Goal: Check status

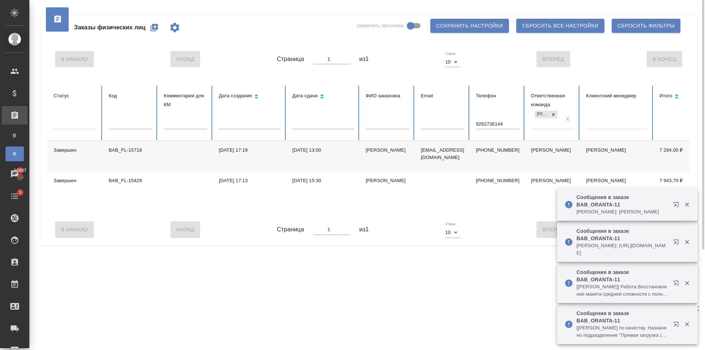
drag, startPoint x: 506, startPoint y: 125, endPoint x: 363, endPoint y: 134, distance: 143.2
click at [372, 131] on tr "Статус Код Комментарии для КМ Дата создания Дата сдачи ФИО заказчика Email Теле…" at bounding box center [461, 113] width 826 height 55
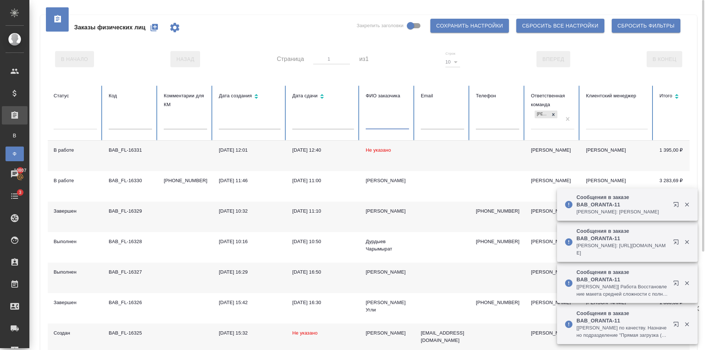
click at [384, 125] on input "text" at bounding box center [387, 124] width 43 height 10
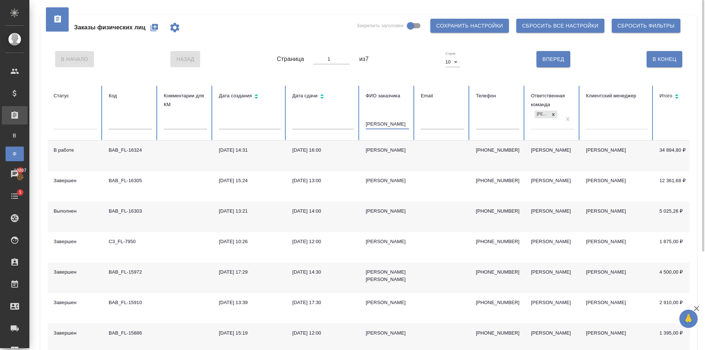
type input "Людмила"
click at [401, 215] on div "[PERSON_NAME]" at bounding box center [387, 211] width 43 height 7
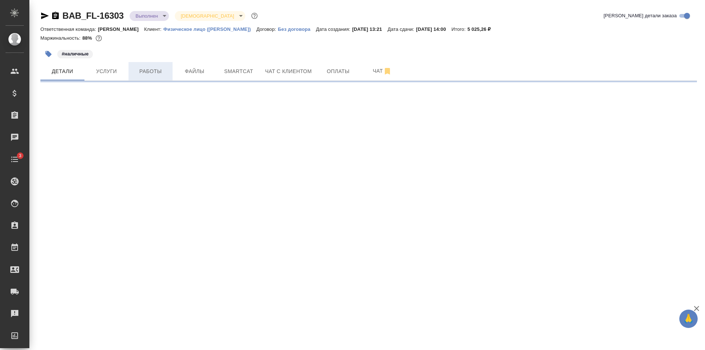
click at [147, 71] on span "Работы" at bounding box center [150, 71] width 35 height 9
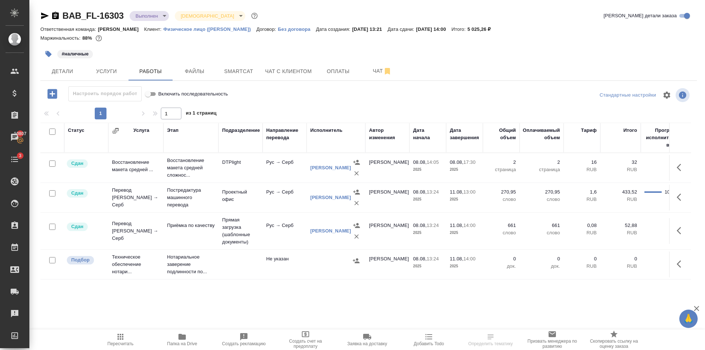
click at [189, 334] on span "Папка на Drive" at bounding box center [182, 339] width 53 height 14
click at [43, 14] on icon "button" at bounding box center [45, 15] width 8 height 7
click at [65, 65] on button "Детали" at bounding box center [62, 71] width 44 height 18
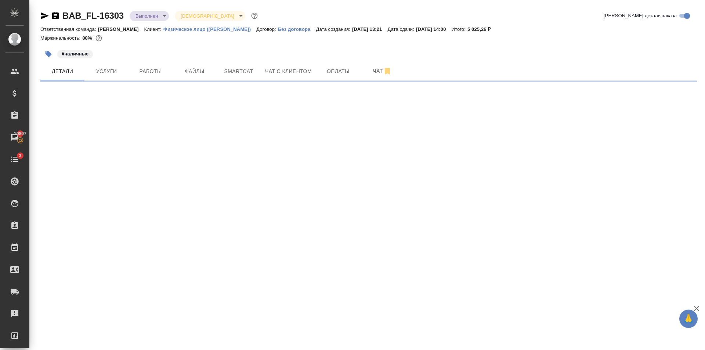
select select "RU"
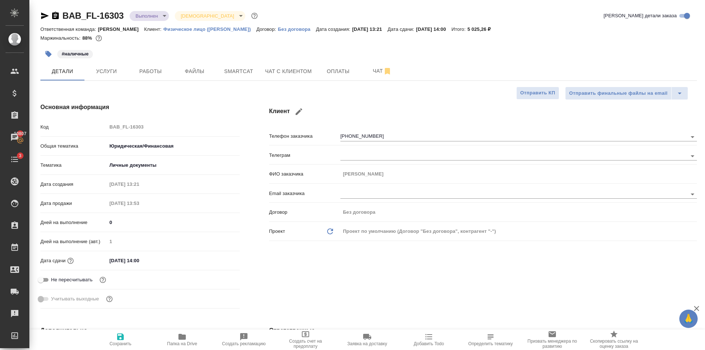
type textarea "x"
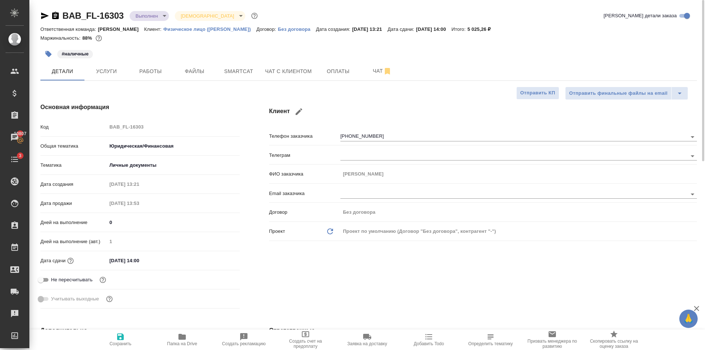
type textarea "x"
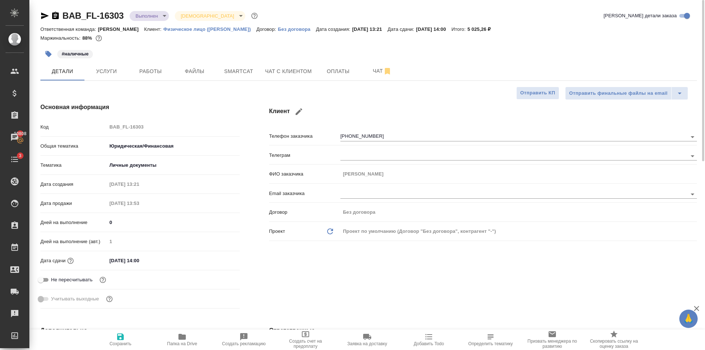
type textarea "x"
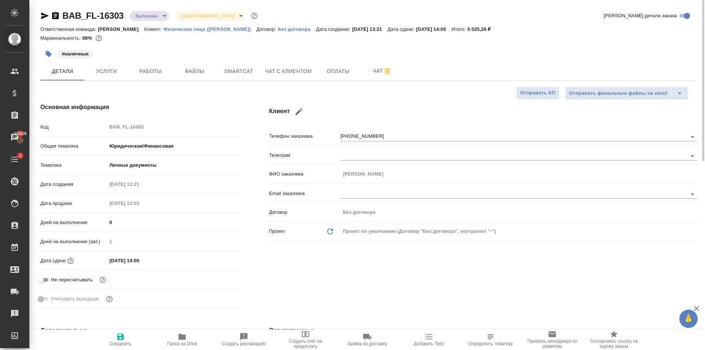
type textarea "x"
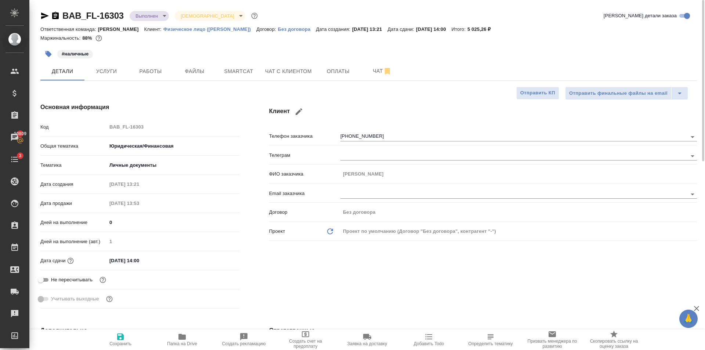
type textarea "x"
